Goal: Task Accomplishment & Management: Complete application form

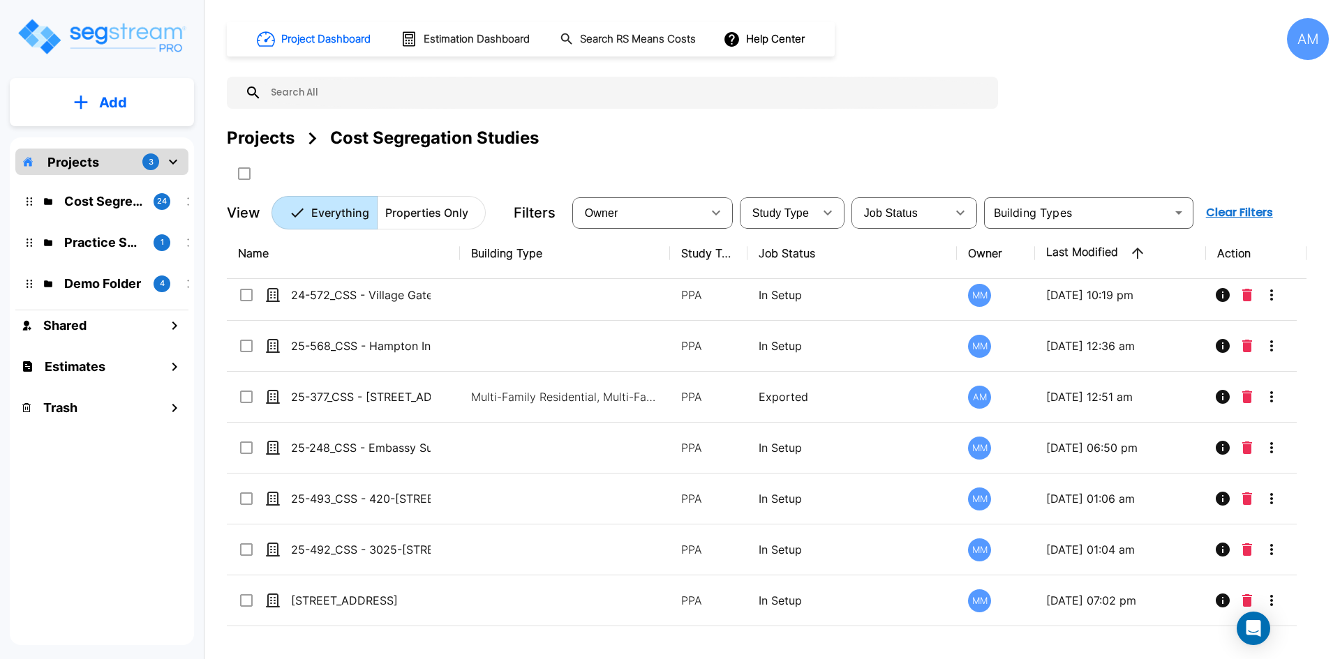
scroll to position [837, 0]
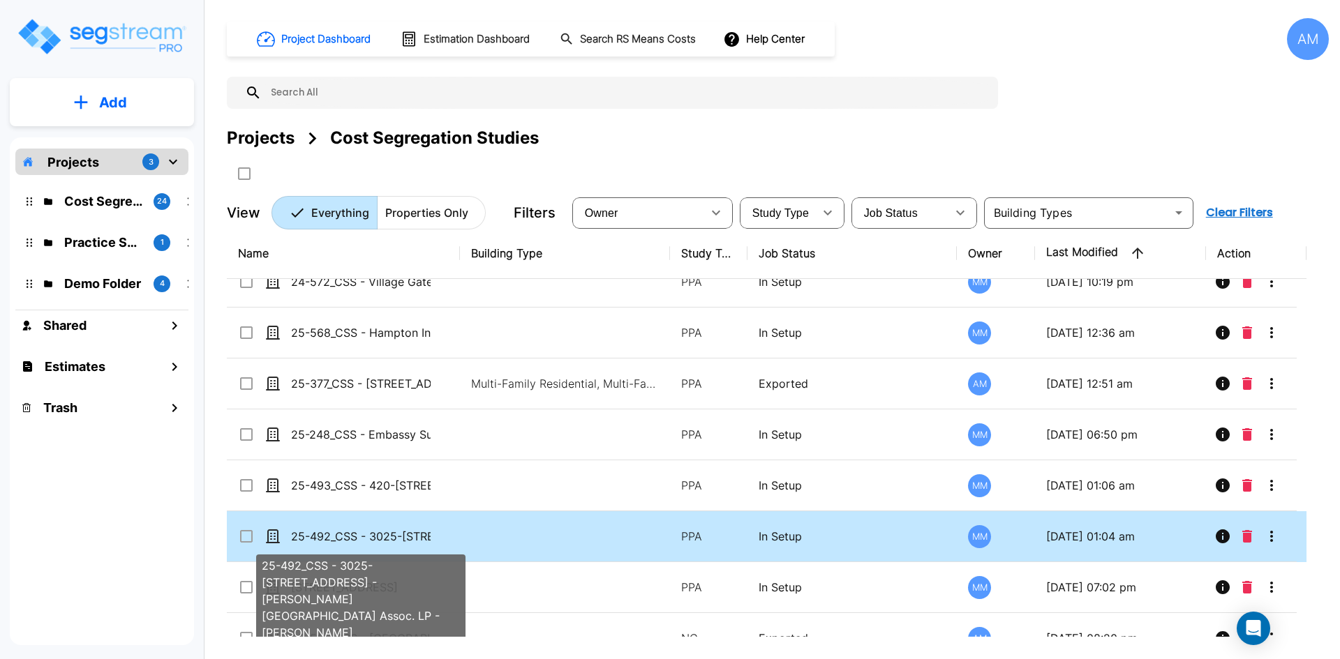
click at [416, 529] on p "25-492_CSS - 3025-[STREET_ADDRESS] - [PERSON_NAME][GEOGRAPHIC_DATA] Assoc. LP -…" at bounding box center [361, 536] width 140 height 17
checkbox input "true"
click at [416, 529] on p "25-492_CSS - 3025-[STREET_ADDRESS] - [PERSON_NAME][GEOGRAPHIC_DATA] Assoc. LP -…" at bounding box center [361, 536] width 140 height 17
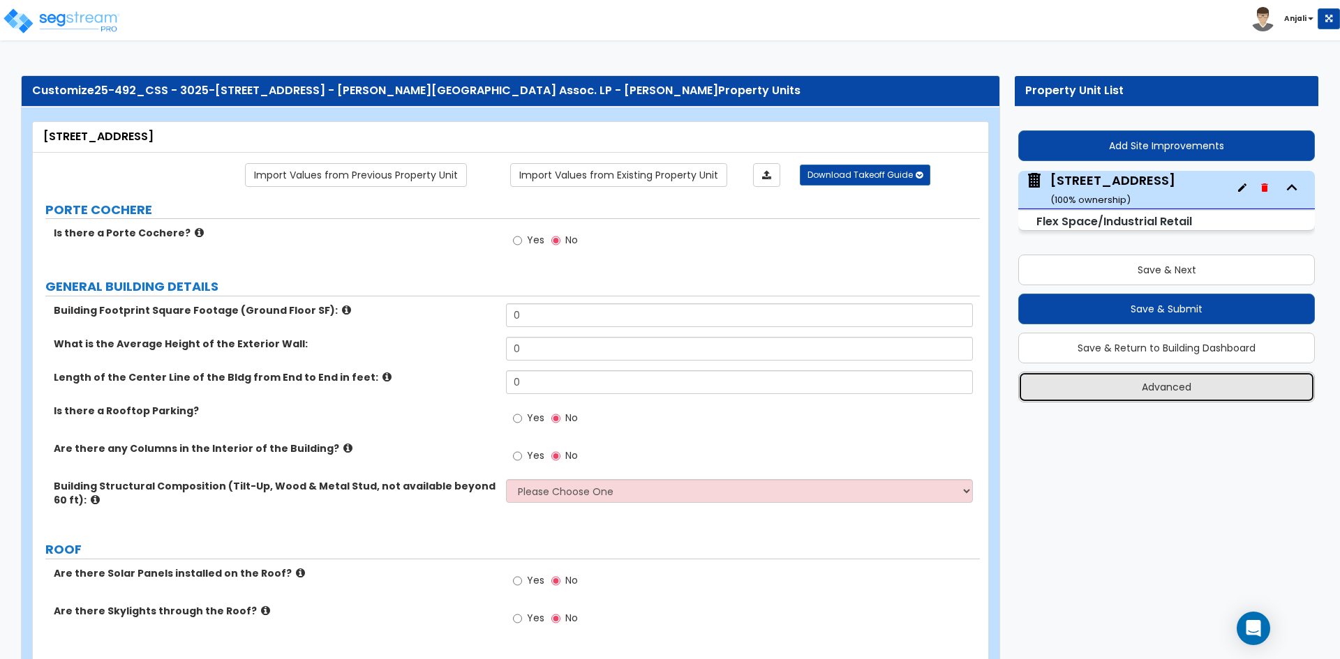
click at [1208, 389] on button "Advanced" at bounding box center [1166, 387] width 297 height 31
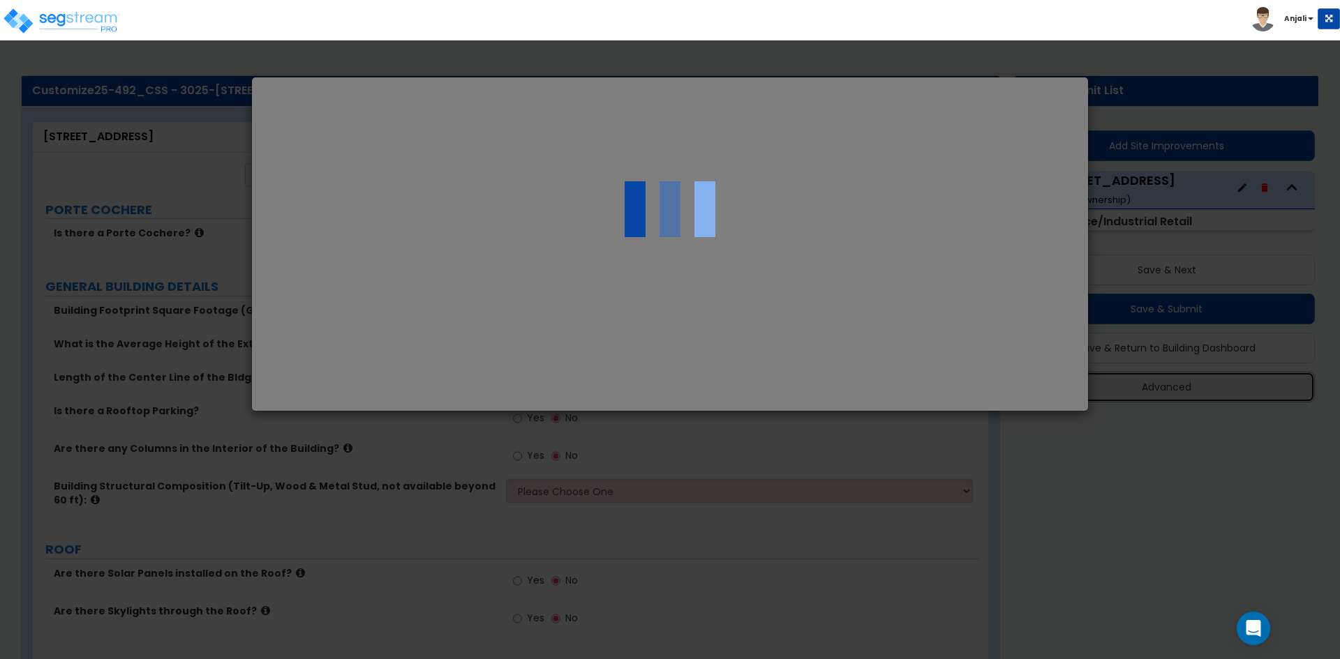
select select "CA"
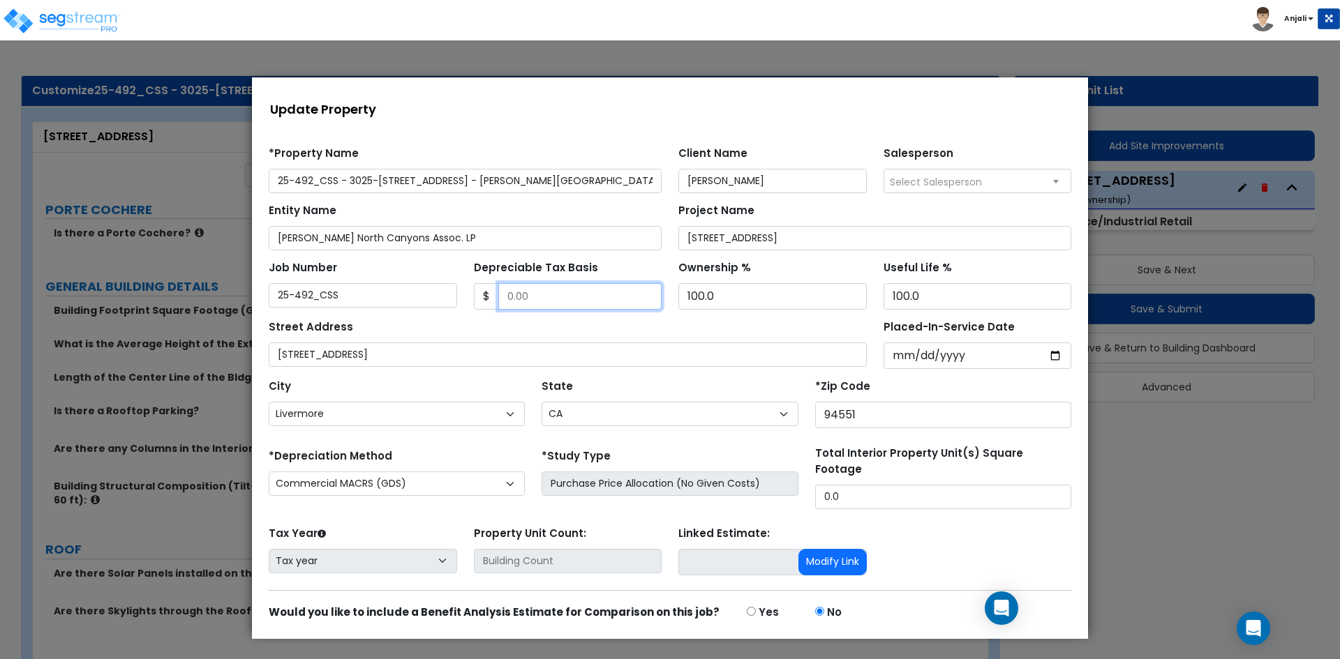
click at [541, 292] on input "Depreciable Tax Basis" at bounding box center [580, 296] width 164 height 27
type input "16000000"
click at [936, 368] on input "Placed-In-Service Date" at bounding box center [977, 356] width 188 height 27
click at [1051, 356] on input "Placed-In-Service Date" at bounding box center [977, 356] width 188 height 27
type input "[DATE]"
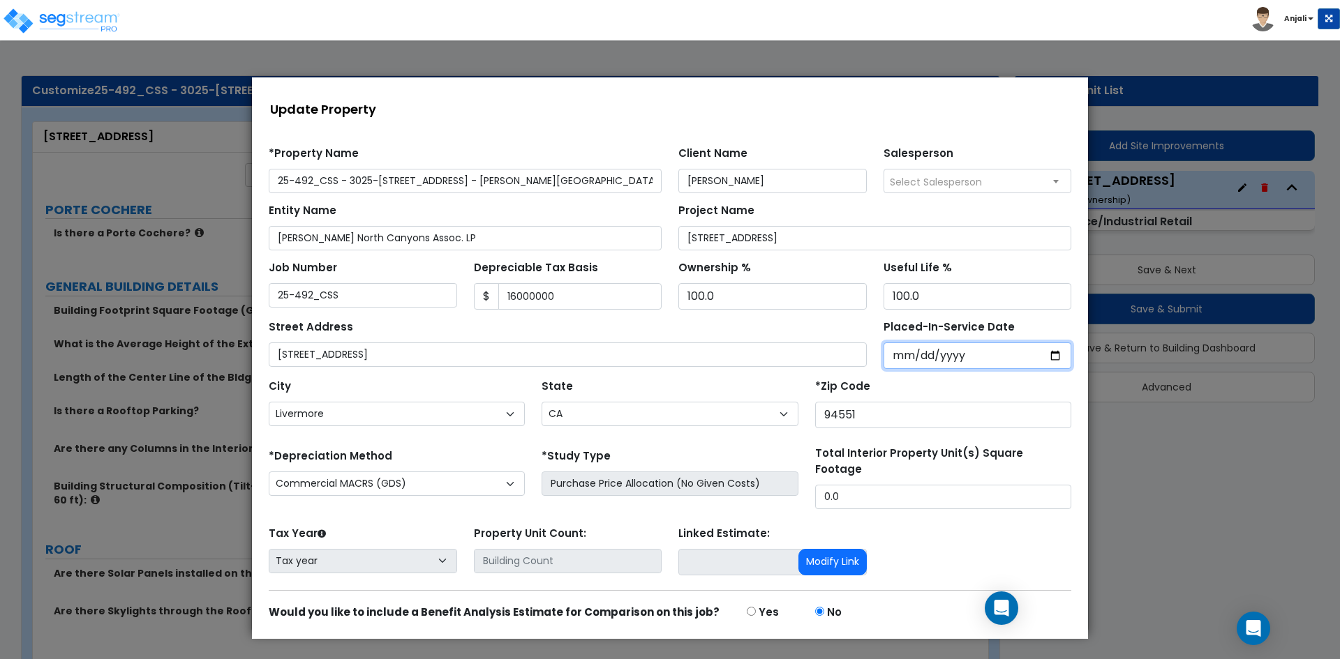
select select "2025"
click at [1040, 354] on input "*Purchase Agreement Date" at bounding box center [977, 356] width 188 height 27
type input "[DATE]"
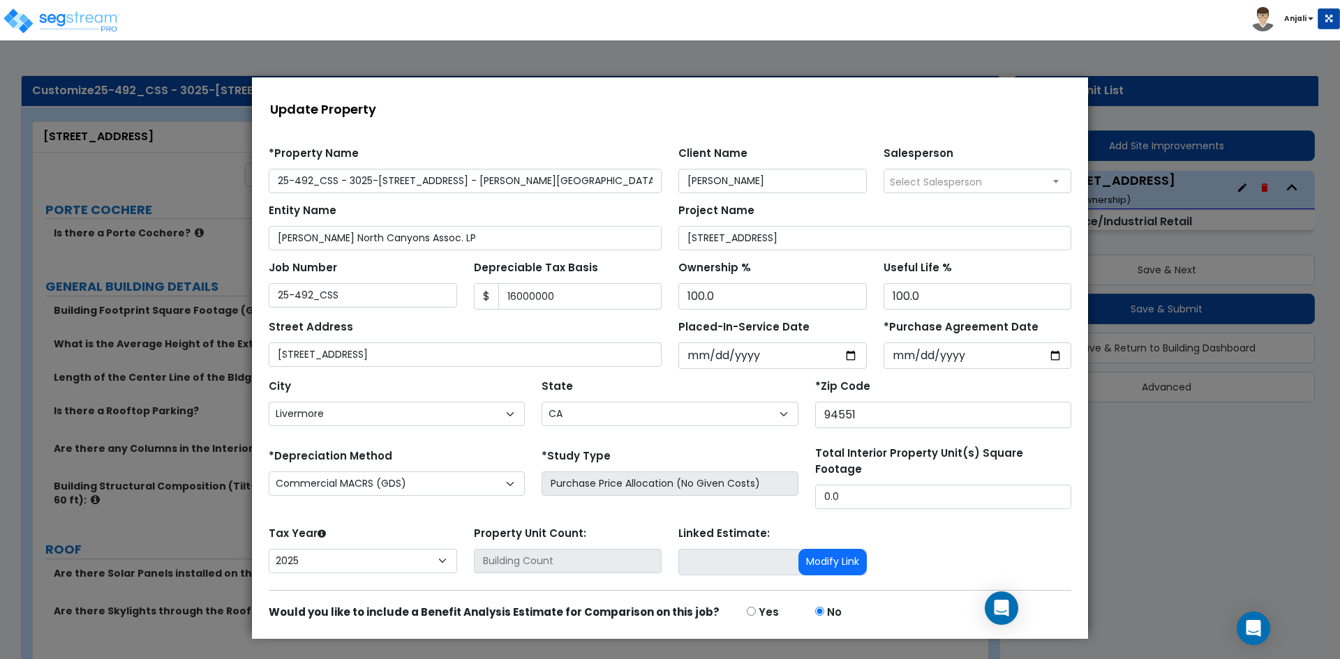
click at [939, 373] on div "City Acampo [GEOGRAPHIC_DATA] Adelanto Adin [GEOGRAPHIC_DATA] [GEOGRAPHIC_DATA]…" at bounding box center [669, 400] width 819 height 63
